Goal: Navigation & Orientation: Find specific page/section

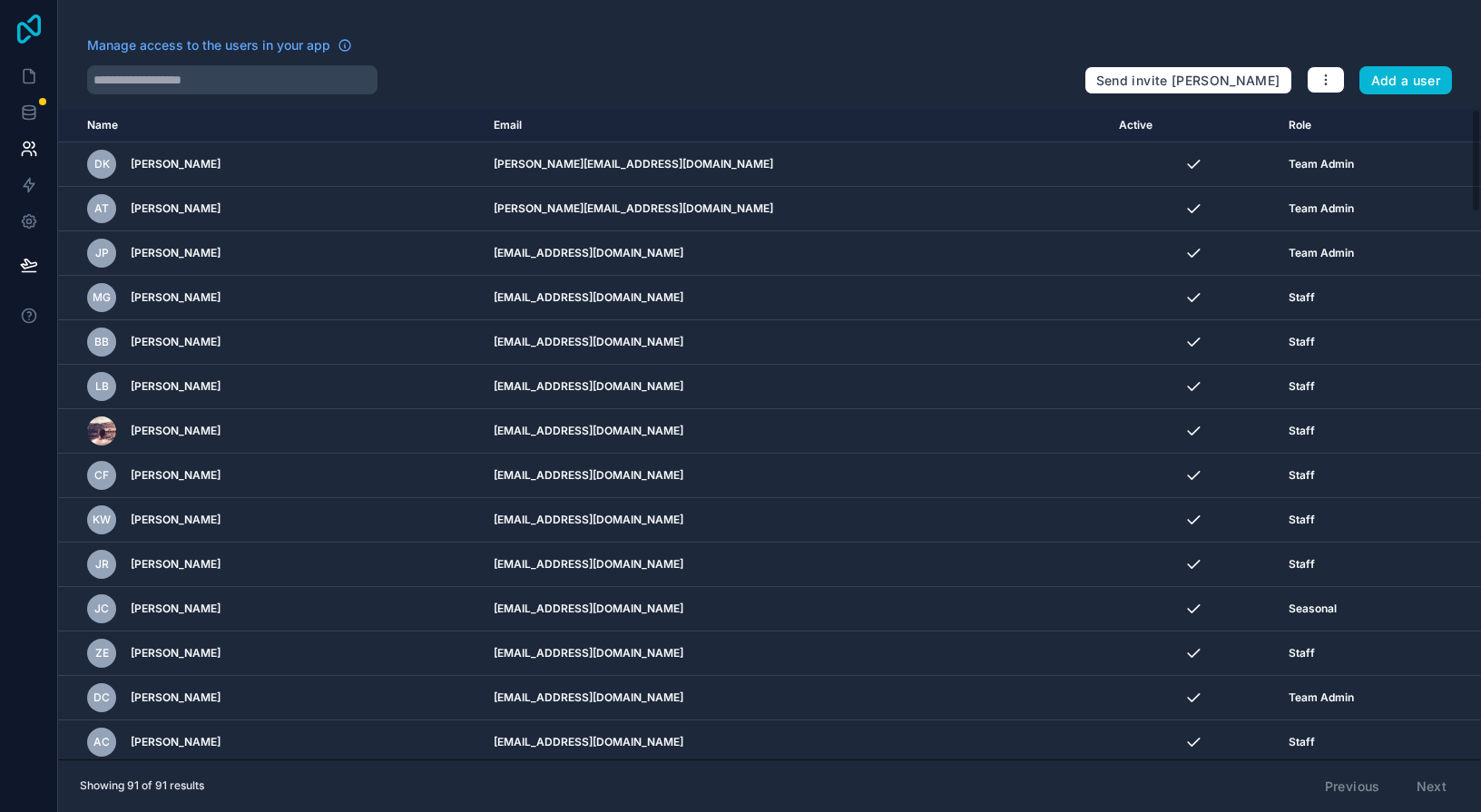
click at [18, 28] on icon at bounding box center [29, 29] width 23 height 29
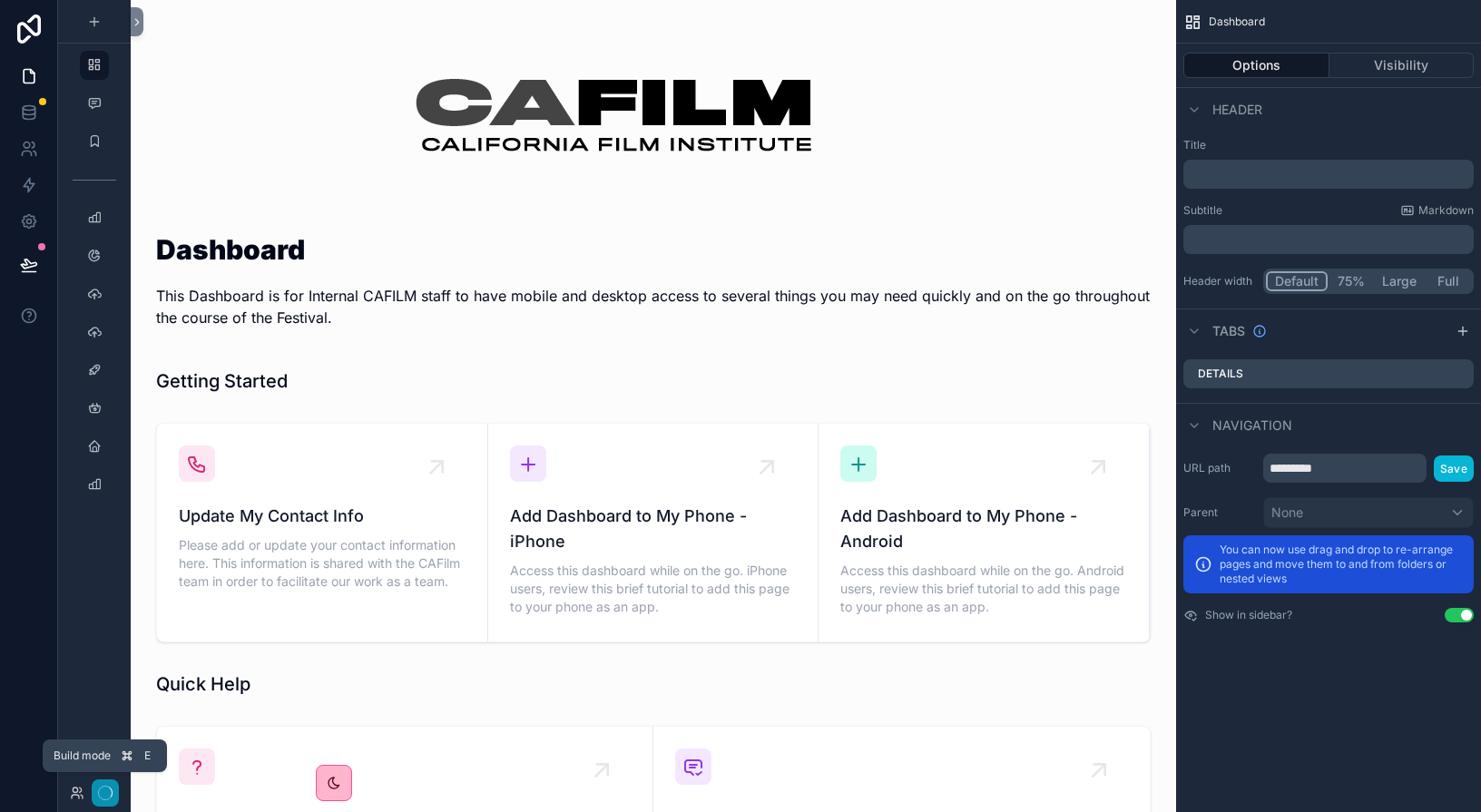
click at [100, 794] on icon "button" at bounding box center [106, 793] width 15 height 15
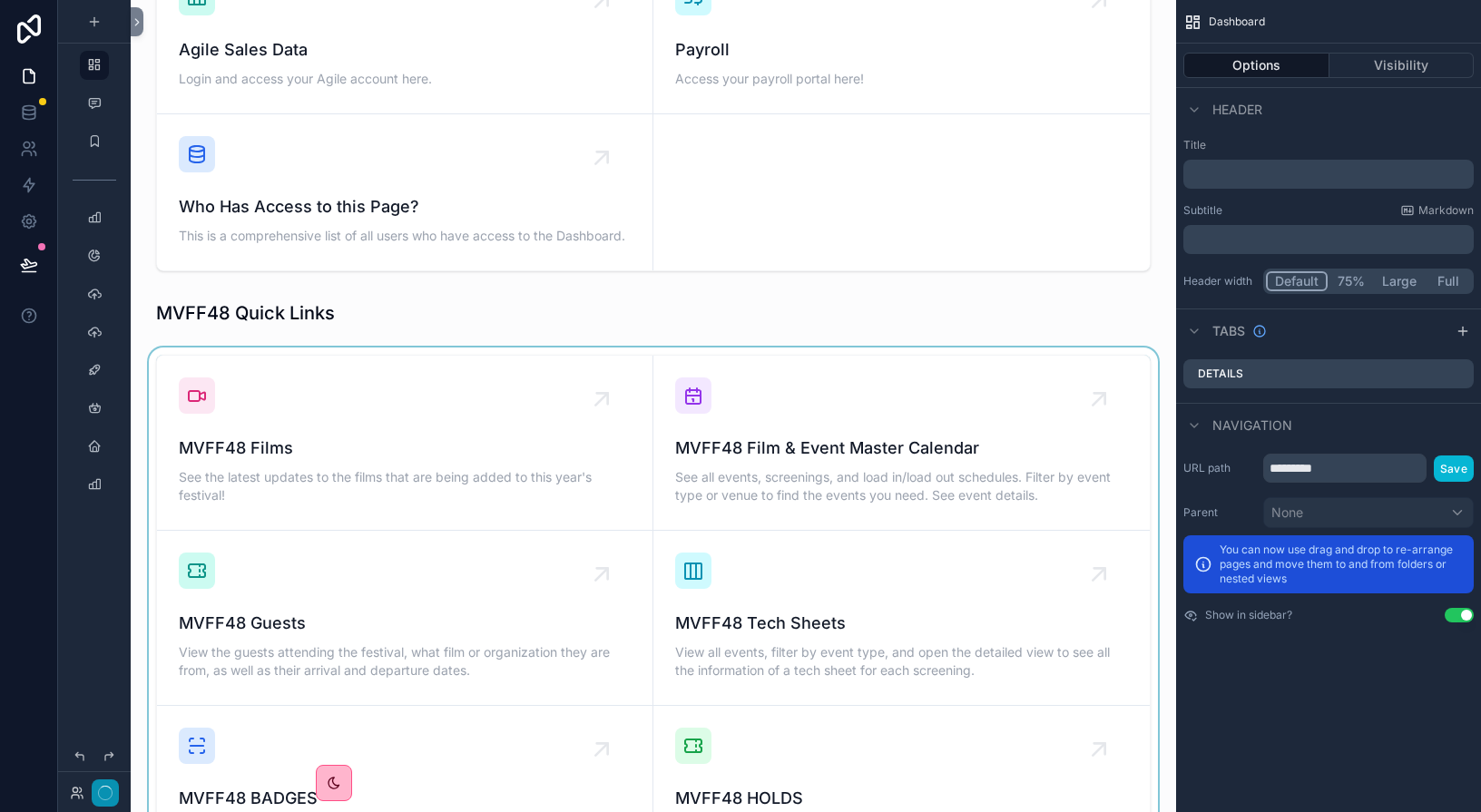
scroll to position [946, 0]
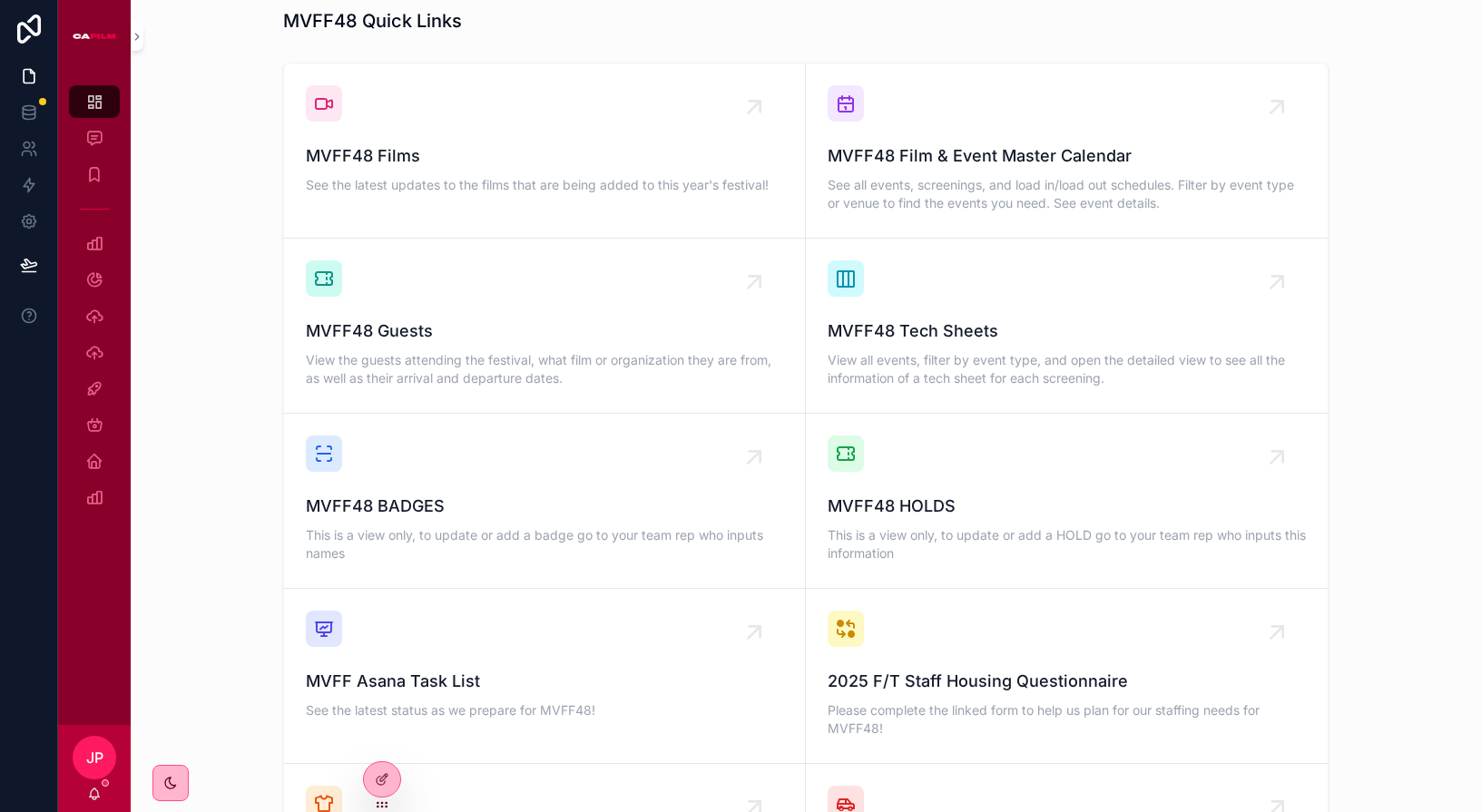
scroll to position [1219, 0]
